Goal: Task Accomplishment & Management: Manage account settings

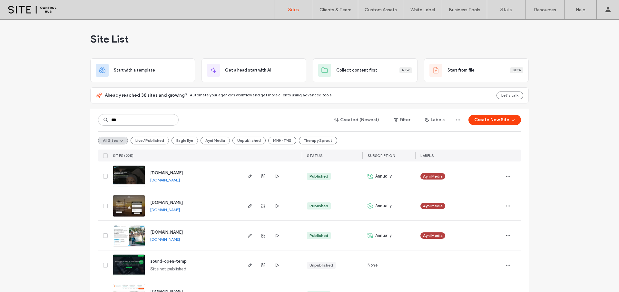
type input "***"
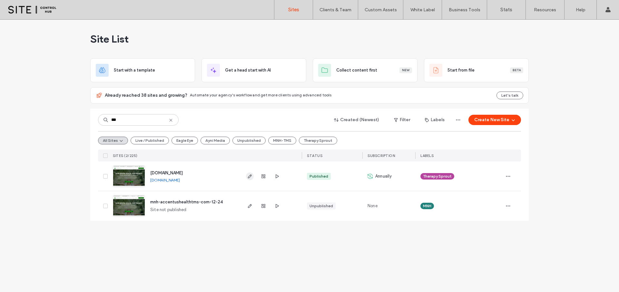
click at [249, 176] on use "button" at bounding box center [250, 177] width 4 height 4
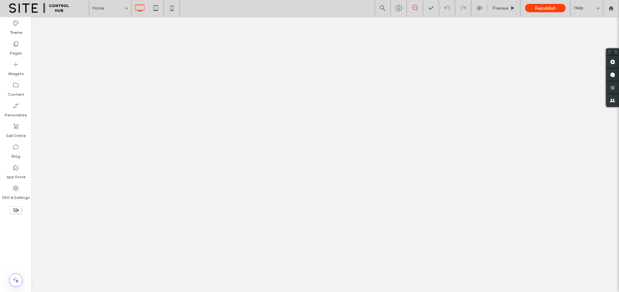
click at [414, 7] on use at bounding box center [415, 7] width 5 height 5
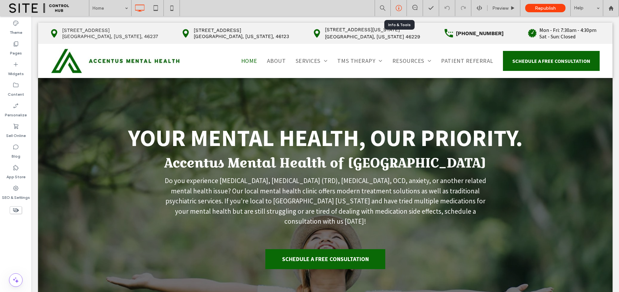
click at [401, 10] on use at bounding box center [399, 8] width 6 height 6
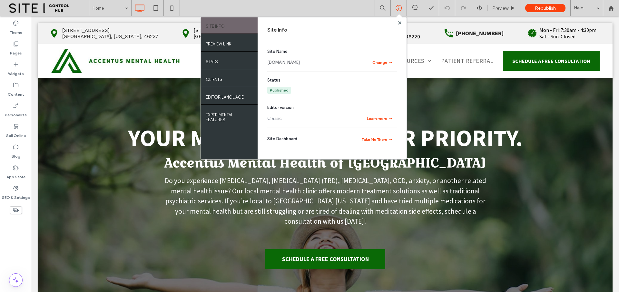
click at [299, 63] on link "[DOMAIN_NAME]" at bounding box center [283, 62] width 33 height 6
drag, startPoint x: 400, startPoint y: 22, endPoint x: 129, endPoint y: 84, distance: 277.8
click at [400, 22] on use at bounding box center [399, 22] width 3 height 3
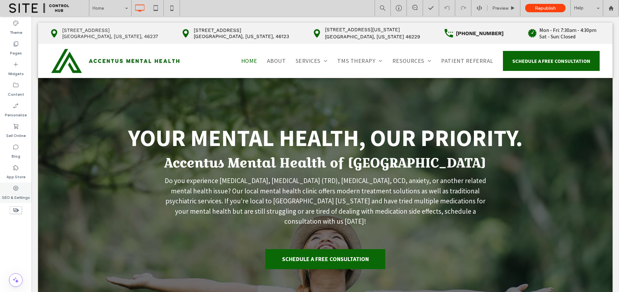
click at [22, 196] on label "SEO & Settings" at bounding box center [16, 196] width 28 height 9
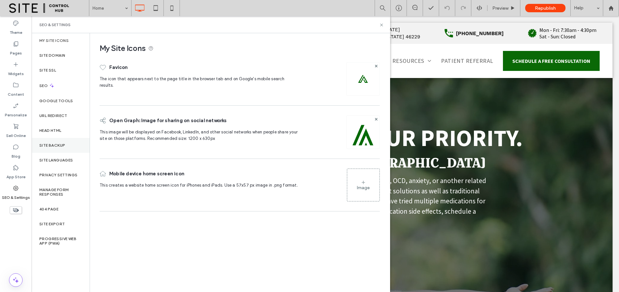
click at [46, 144] on label "Site Backup" at bounding box center [52, 145] width 26 height 5
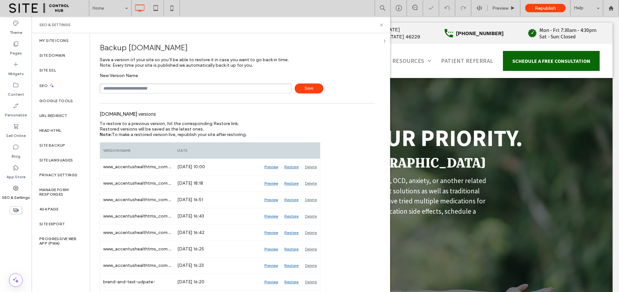
click at [122, 88] on input "text" at bounding box center [196, 89] width 192 height 10
type input "**********"
click at [304, 88] on span "Save" at bounding box center [309, 89] width 29 height 10
click at [71, 58] on div "Site Domain" at bounding box center [61, 55] width 58 height 15
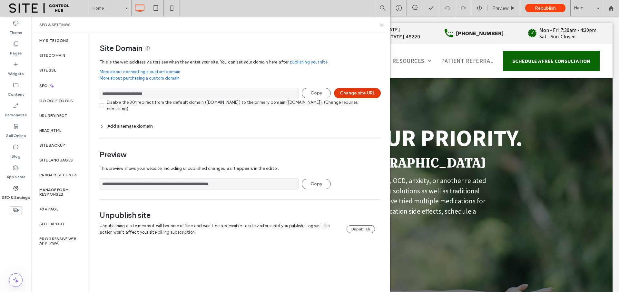
click at [364, 94] on button "Change site URL" at bounding box center [357, 93] width 47 height 10
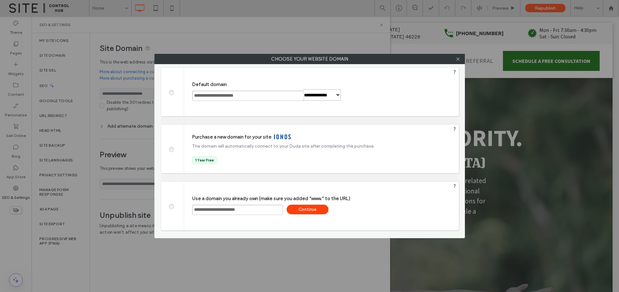
click at [171, 93] on span at bounding box center [171, 91] width 0 height 5
click at [377, 97] on div "Save" at bounding box center [367, 96] width 42 height 10
type input "**********"
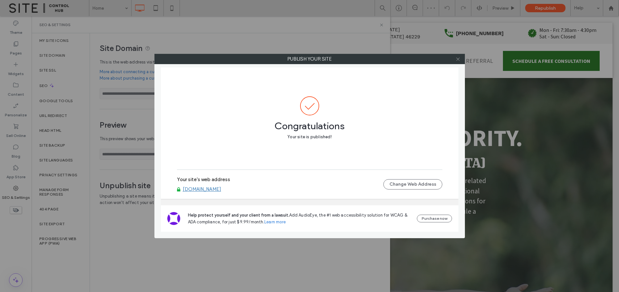
click at [458, 61] on icon at bounding box center [458, 59] width 5 height 5
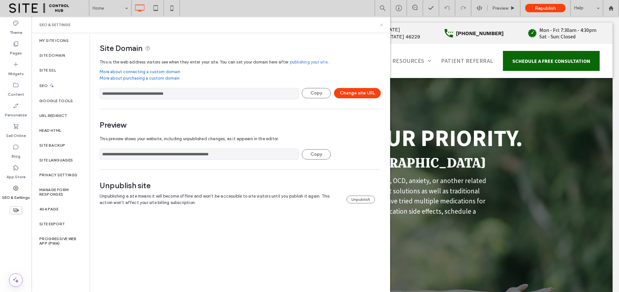
click at [382, 25] on icon at bounding box center [381, 25] width 5 height 5
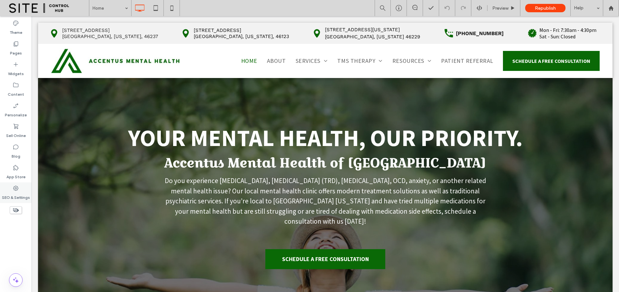
click at [27, 196] on label "SEO & Settings" at bounding box center [16, 196] width 28 height 9
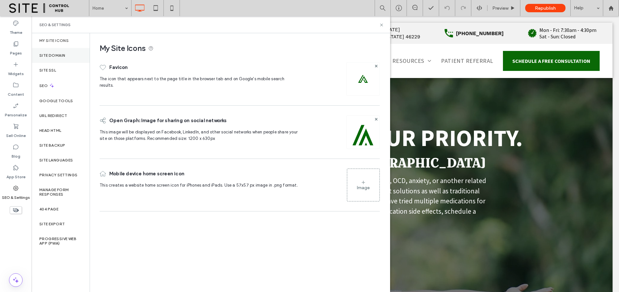
click at [66, 56] on div "Site Domain" at bounding box center [61, 55] width 58 height 15
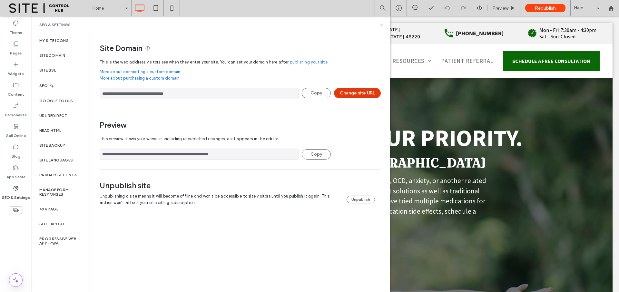
click at [357, 96] on button "Change site URL" at bounding box center [357, 93] width 47 height 10
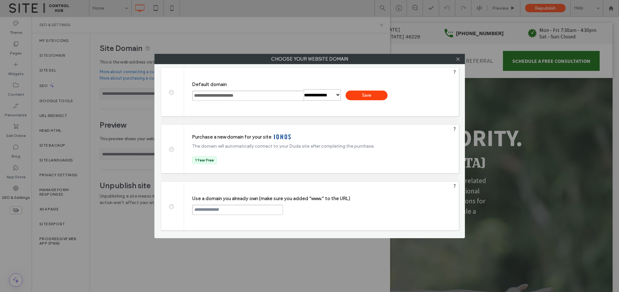
click at [171, 206] on span at bounding box center [171, 206] width 0 height 5
click at [247, 211] on input "text" at bounding box center [237, 210] width 91 height 10
paste input "**********"
type input "**********"
click at [297, 209] on div "Continue" at bounding box center [308, 210] width 42 height 10
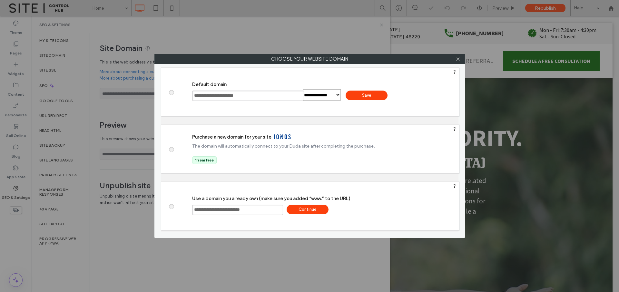
type input "**********"
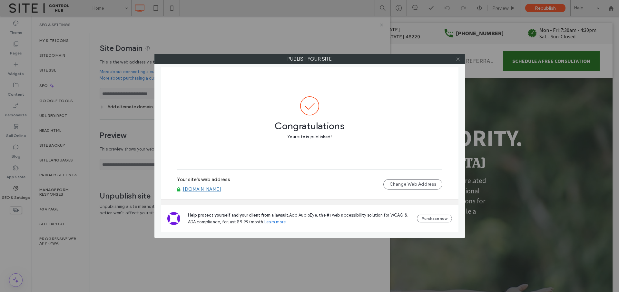
click at [460, 60] on icon at bounding box center [458, 59] width 5 height 5
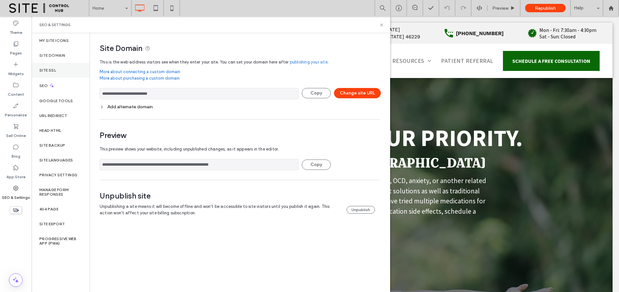
click at [77, 74] on div "Site SSL" at bounding box center [61, 70] width 58 height 15
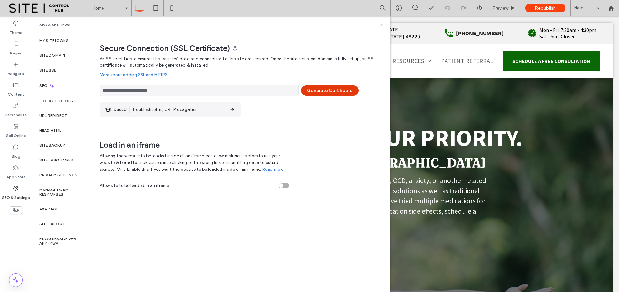
click at [332, 90] on button "Generate Certificate" at bounding box center [329, 90] width 57 height 10
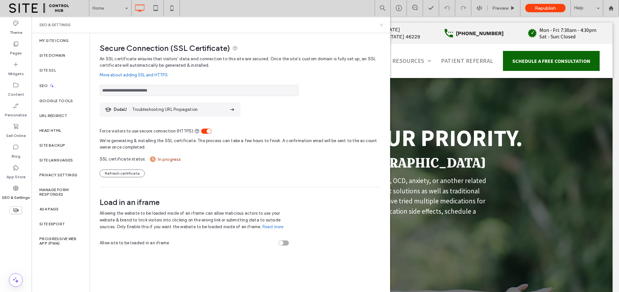
click at [381, 25] on use at bounding box center [381, 25] width 3 height 3
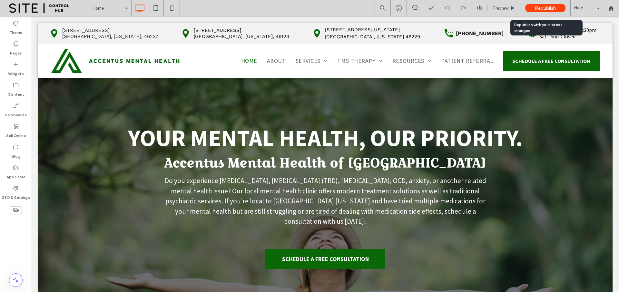
click at [543, 10] on span "Republish" at bounding box center [545, 7] width 21 height 5
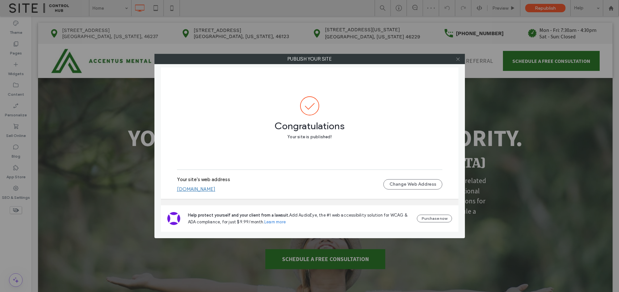
click at [458, 59] on use at bounding box center [457, 58] width 3 height 3
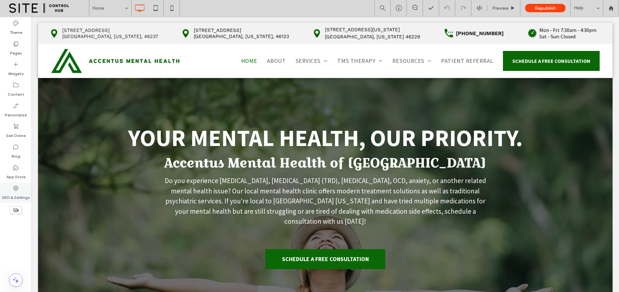
click at [21, 192] on label "SEO & Settings" at bounding box center [16, 196] width 28 height 9
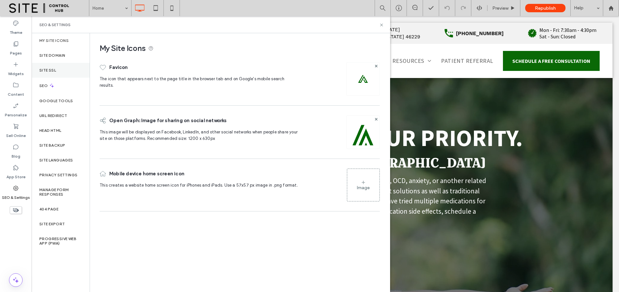
click at [63, 76] on div "Site SSL" at bounding box center [61, 70] width 58 height 15
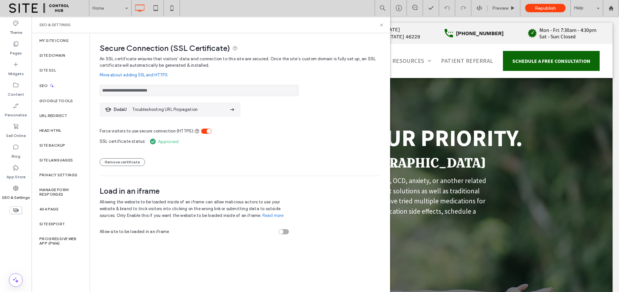
click at [152, 90] on input "**********" at bounding box center [199, 90] width 199 height 11
click at [398, 9] on icon at bounding box center [399, 8] width 6 height 6
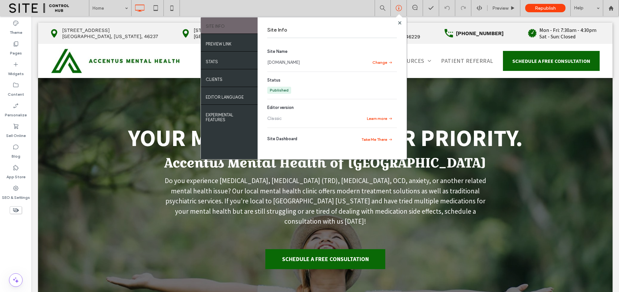
click at [289, 61] on link "www.accentusmentalhealth.com" at bounding box center [283, 62] width 33 height 6
